Goal: Complete application form

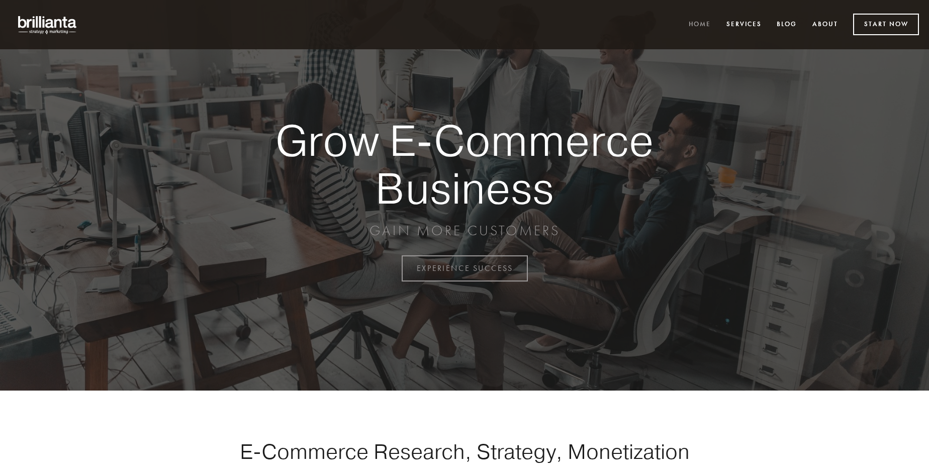
scroll to position [2635, 0]
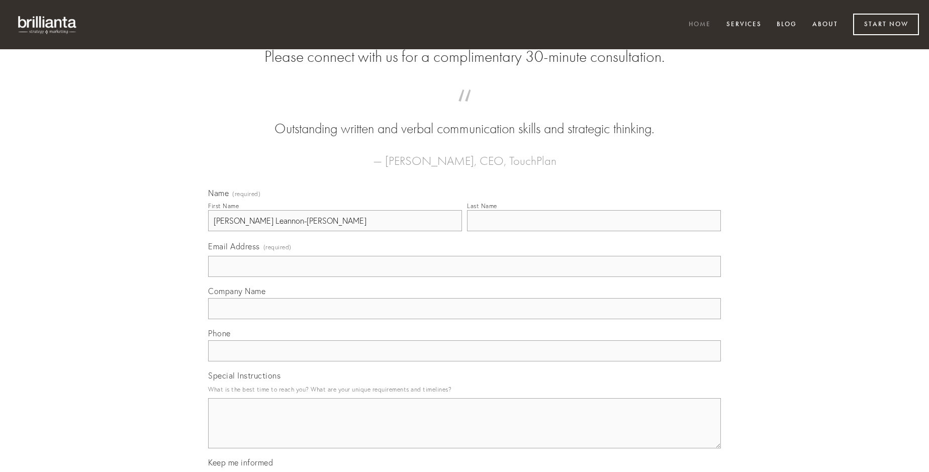
type input "[PERSON_NAME] Leannon-[PERSON_NAME]"
click at [594, 231] on input "Last Name" at bounding box center [594, 220] width 254 height 21
type input "[PERSON_NAME] Leannon-[PERSON_NAME]"
click at [464, 277] on input "Email Address (required)" at bounding box center [464, 266] width 513 height 21
type input "[EMAIL_ADDRESS][DOMAIN_NAME]"
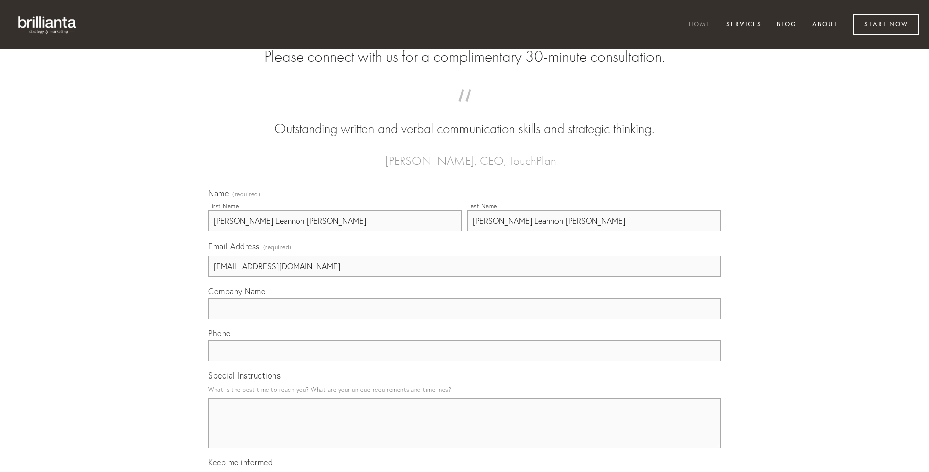
click at [464, 319] on input "Company Name" at bounding box center [464, 308] width 513 height 21
type input "solium"
click at [464, 361] on input "text" at bounding box center [464, 350] width 513 height 21
click at [464, 432] on textarea "Special Instructions" at bounding box center [464, 423] width 513 height 50
type textarea "absconditus"
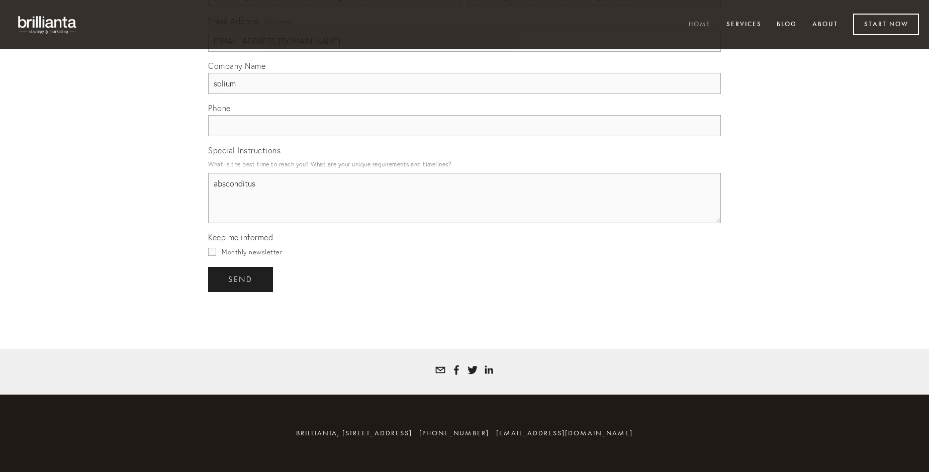
click at [241, 279] on span "send" at bounding box center [240, 279] width 25 height 9
